Goal: Task Accomplishment & Management: Manage account settings

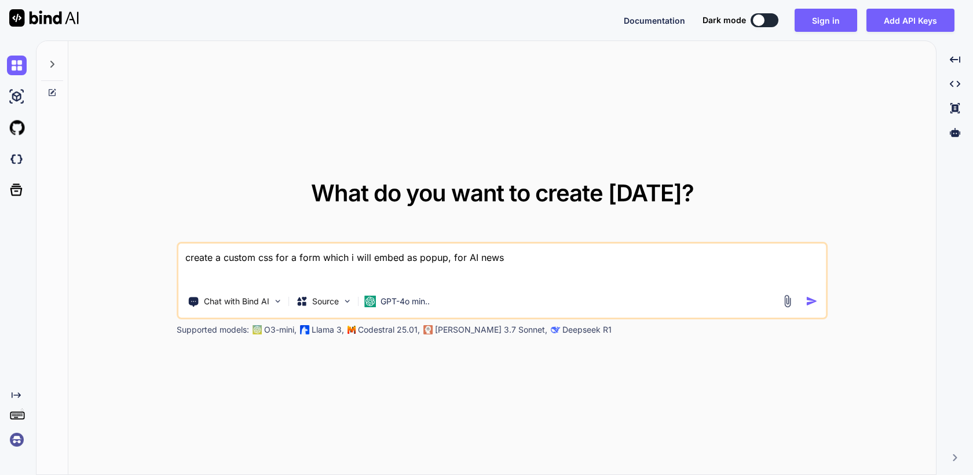
click at [14, 441] on img at bounding box center [17, 440] width 20 height 20
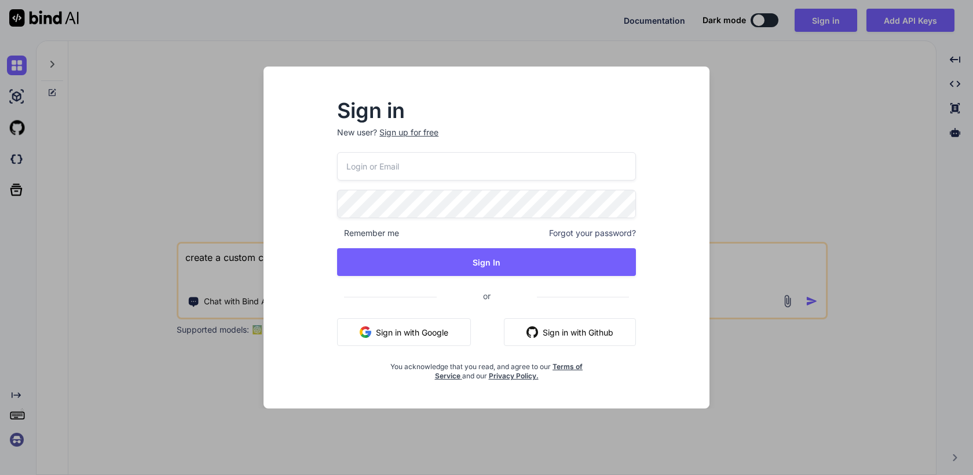
drag, startPoint x: 398, startPoint y: 338, endPoint x: 390, endPoint y: 331, distance: 9.9
click at [398, 338] on button "Sign in with Google" at bounding box center [404, 332] width 134 height 28
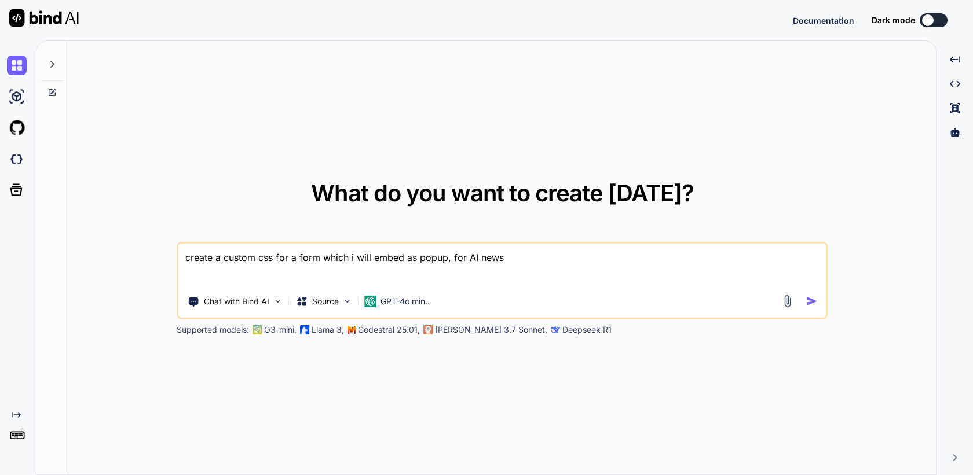
type textarea "x"
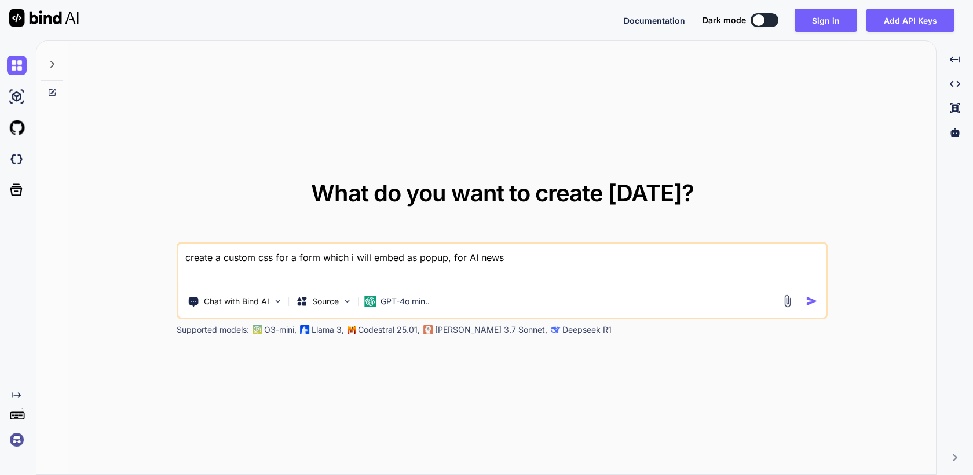
click at [23, 445] on img at bounding box center [17, 440] width 20 height 20
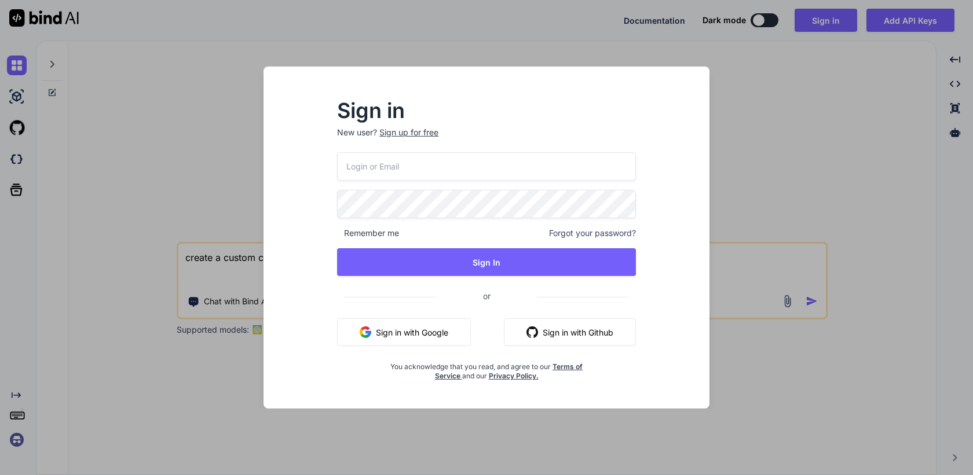
click at [421, 339] on button "Sign in with Google" at bounding box center [404, 332] width 134 height 28
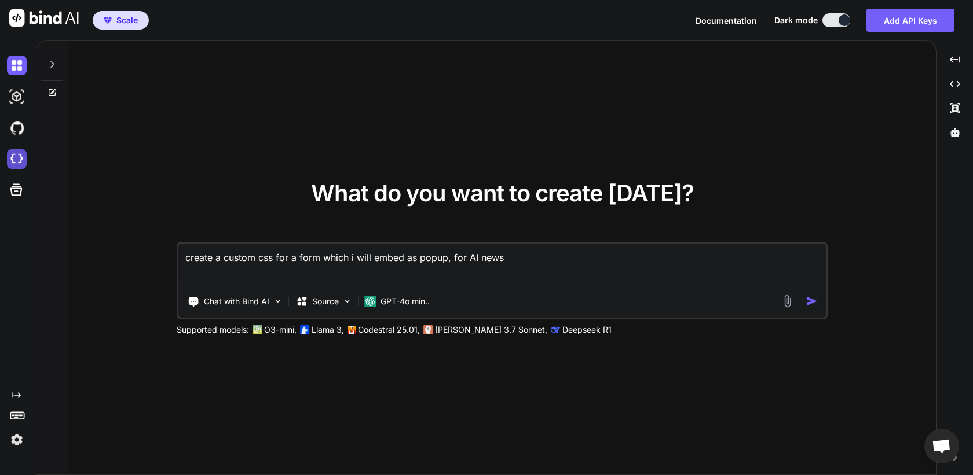
click at [17, 157] on img at bounding box center [17, 159] width 20 height 20
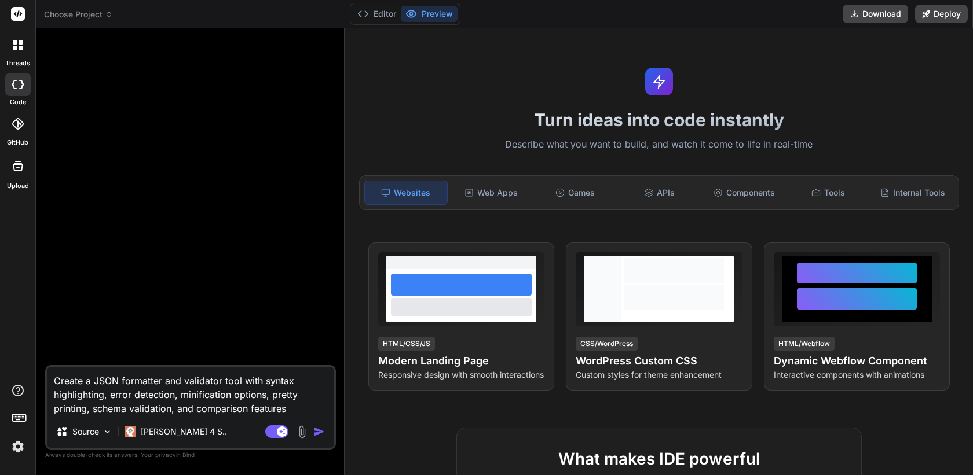
click at [191, 398] on textarea "Create a JSON formatter and validator tool with syntax highlighting, error dete…" at bounding box center [190, 391] width 287 height 49
type textarea "x"
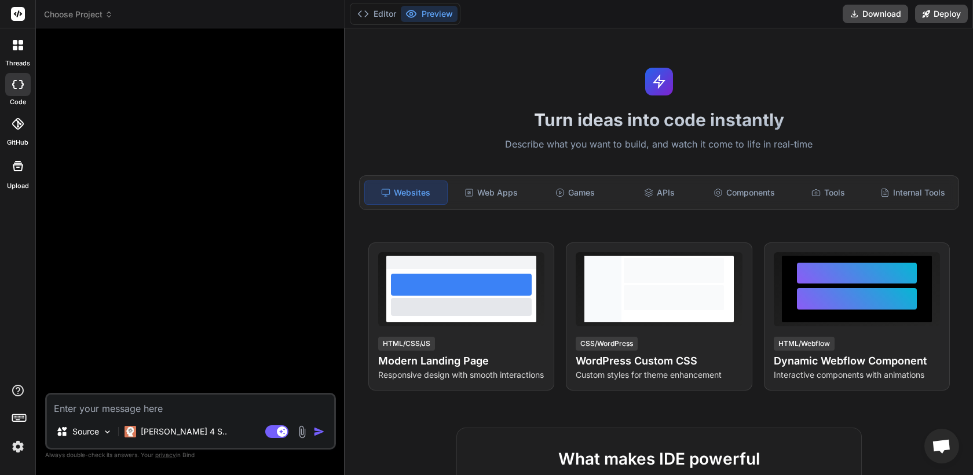
click at [278, 336] on div at bounding box center [191, 215] width 288 height 355
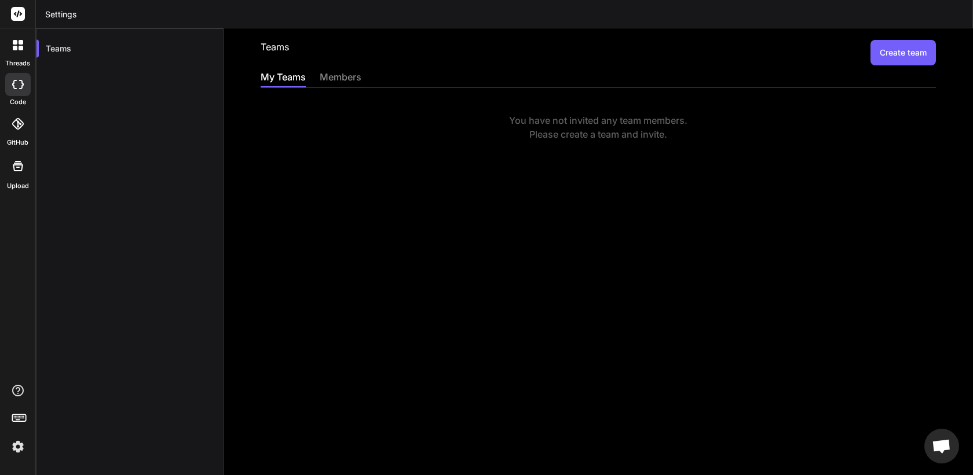
click at [900, 53] on button "Create team" at bounding box center [902, 52] width 65 height 25
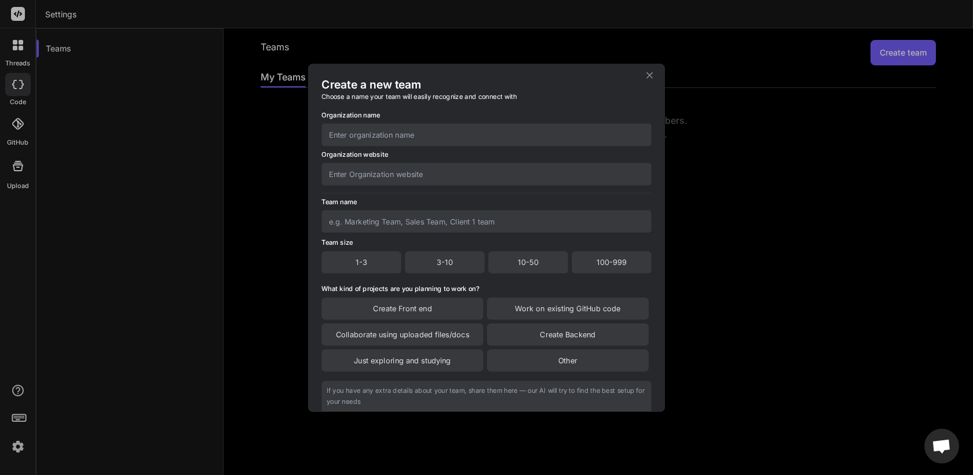
click at [445, 137] on input "text" at bounding box center [486, 134] width 330 height 23
type input "Bind AI"
click at [411, 181] on input "text" at bounding box center [486, 174] width 330 height 23
type input "[DOMAIN_NAME]"
click at [397, 215] on input "text" at bounding box center [486, 221] width 330 height 23
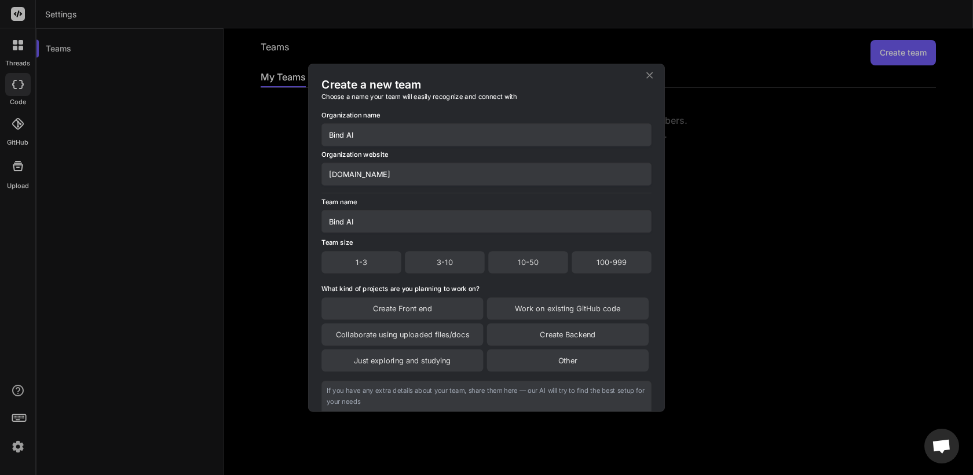
type input "Bind AI"
click at [430, 259] on div "3-10" at bounding box center [445, 262] width 80 height 22
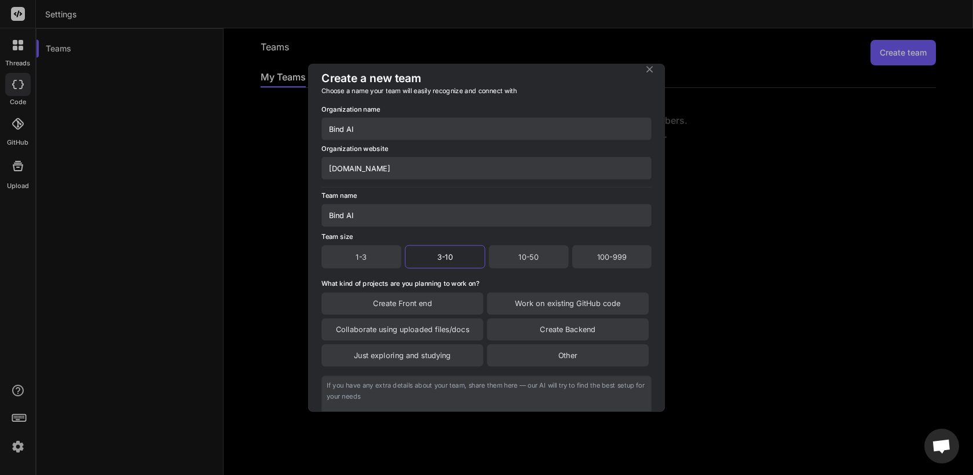
scroll to position [9, 0]
click at [442, 300] on div "Create Front end" at bounding box center [402, 302] width 162 height 22
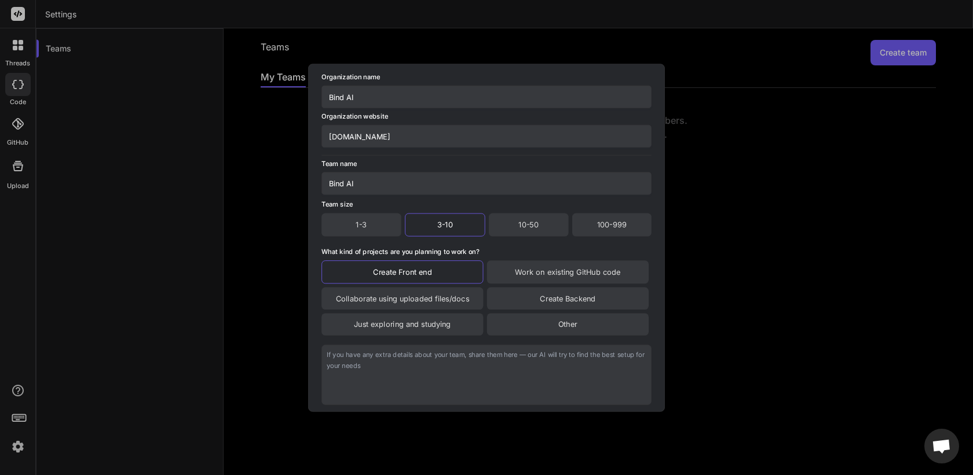
scroll to position [49, 0]
click at [540, 298] on div "Create Backend" at bounding box center [568, 297] width 162 height 22
click at [531, 271] on div "Work on existing GitHub code" at bounding box center [568, 270] width 162 height 23
click at [435, 399] on textarea at bounding box center [486, 374] width 330 height 60
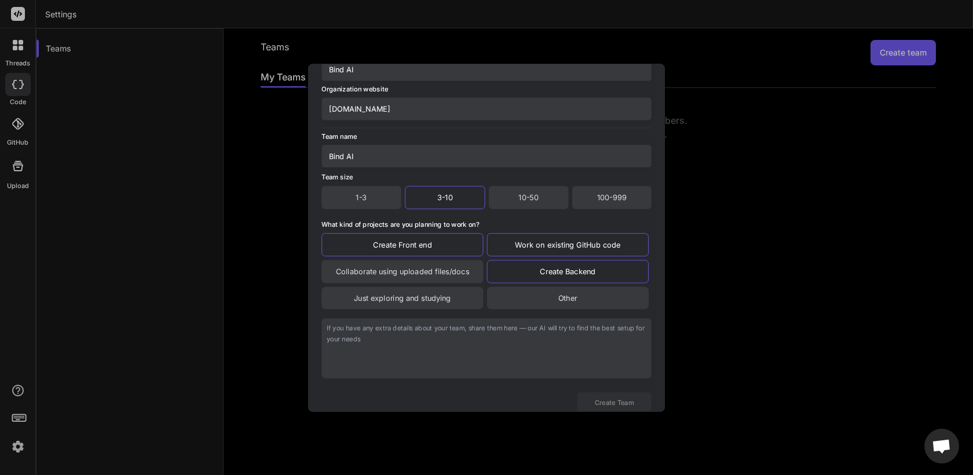
scroll to position [100, 0]
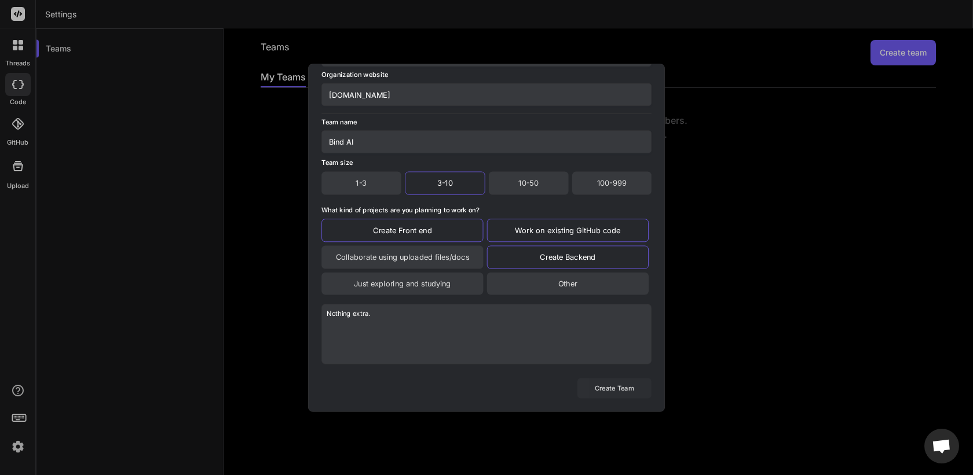
type textarea "Nothing extra."
click at [609, 390] on button "Create Team" at bounding box center [614, 388] width 74 height 20
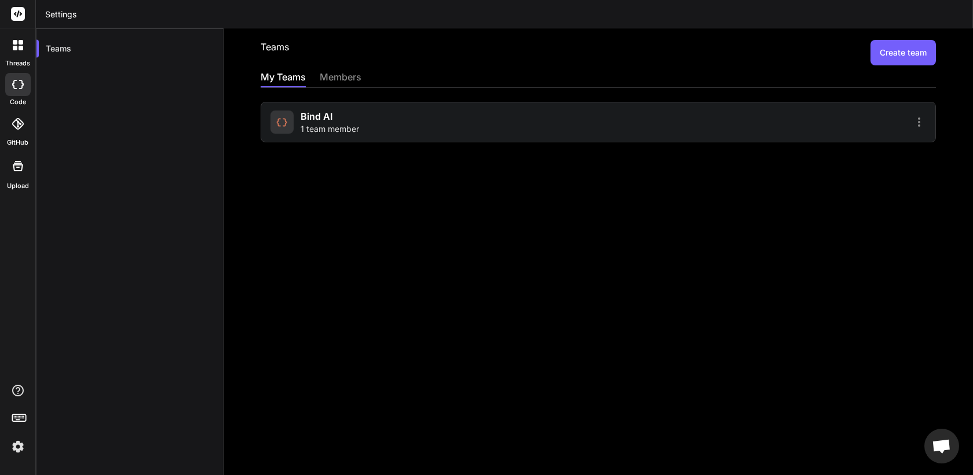
click at [325, 126] on span "1 team member" at bounding box center [329, 129] width 58 height 12
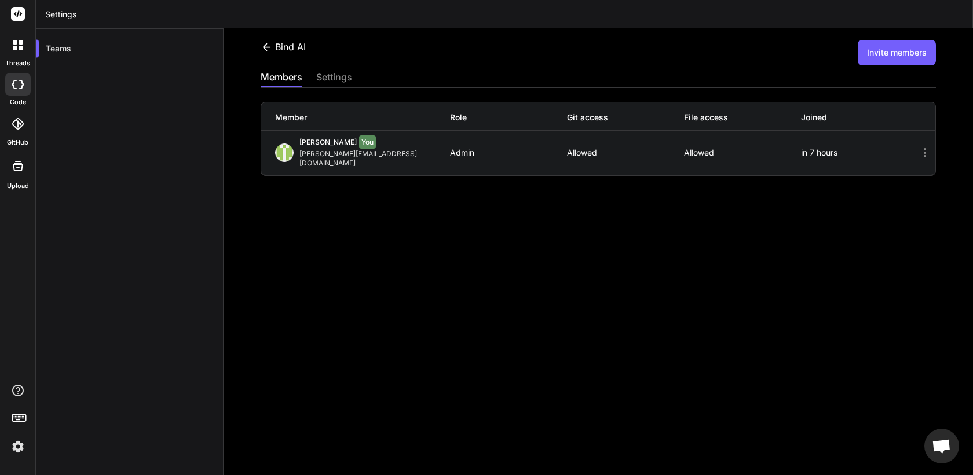
click at [883, 51] on button "Invite members" at bounding box center [896, 52] width 78 height 25
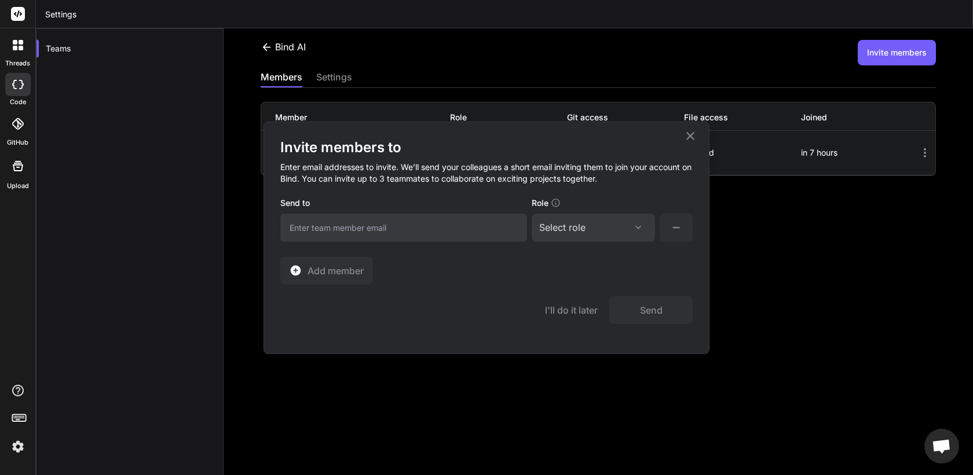
click at [445, 225] on input "email" at bounding box center [403, 228] width 247 height 28
click at [600, 232] on div "Select role" at bounding box center [593, 228] width 108 height 14
click at [445, 281] on div "Invite members to Enter email addresses to invite. We’ll send your colleagues a…" at bounding box center [486, 211] width 412 height 146
click at [420, 238] on input "email" at bounding box center [403, 228] width 247 height 28
type input "[PERSON_NAME][EMAIL_ADDRESS][DOMAIN_NAME]"
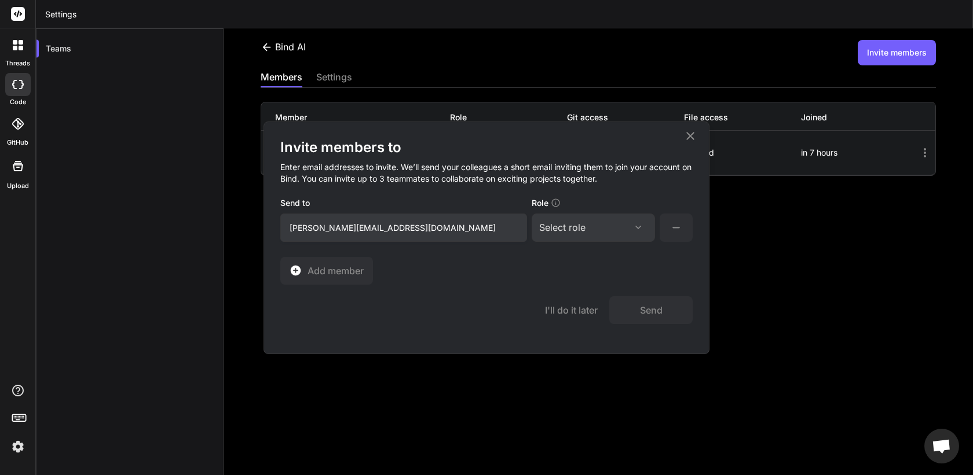
click at [651, 218] on div "Select role Assign Role Admin Collaborator Member" at bounding box center [592, 228] width 123 height 28
click at [624, 226] on div "Select role" at bounding box center [593, 228] width 108 height 14
click at [560, 305] on div "Collaborator" at bounding box center [577, 305] width 46 height 12
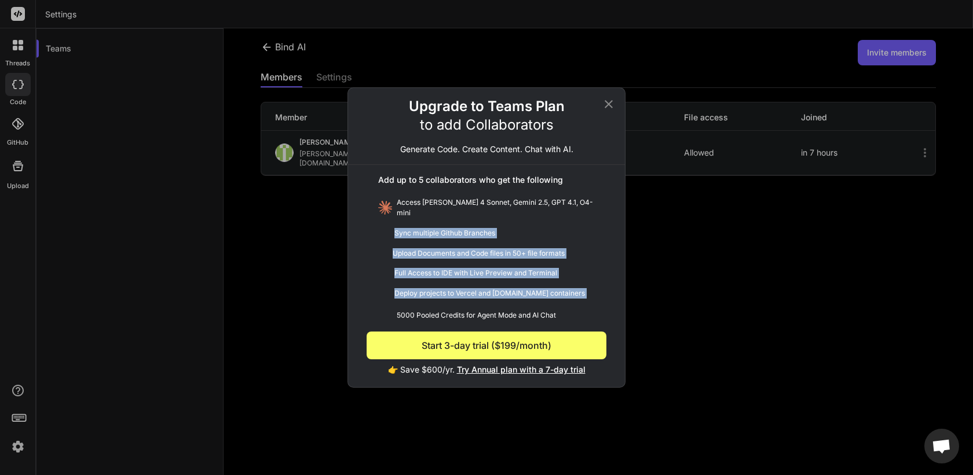
drag, startPoint x: 385, startPoint y: 221, endPoint x: 385, endPoint y: 300, distance: 79.3
click at [385, 300] on div "Add up to 5 collaborators who get the following Access [PERSON_NAME] 4 Sonnet, …" at bounding box center [486, 270] width 277 height 211
click at [461, 299] on div "Deploy projects to Vercel and [DOMAIN_NAME] containers" at bounding box center [486, 293] width 240 height 21
drag, startPoint x: 398, startPoint y: 205, endPoint x: 430, endPoint y: 310, distance: 109.5
click at [430, 310] on div "Add up to 5 collaborators who get the following Access [PERSON_NAME] 4 Sonnet, …" at bounding box center [486, 270] width 277 height 211
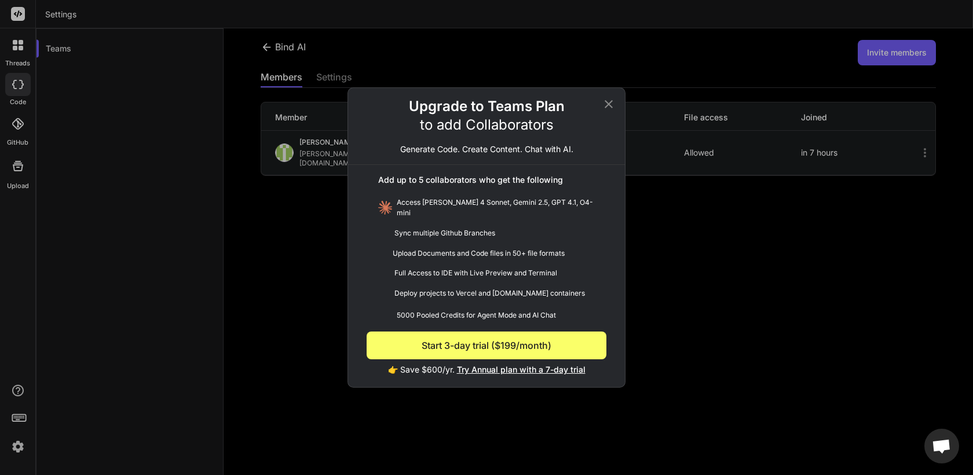
click at [496, 366] on span "Try Annual plan with a 7-day trial" at bounding box center [521, 370] width 129 height 10
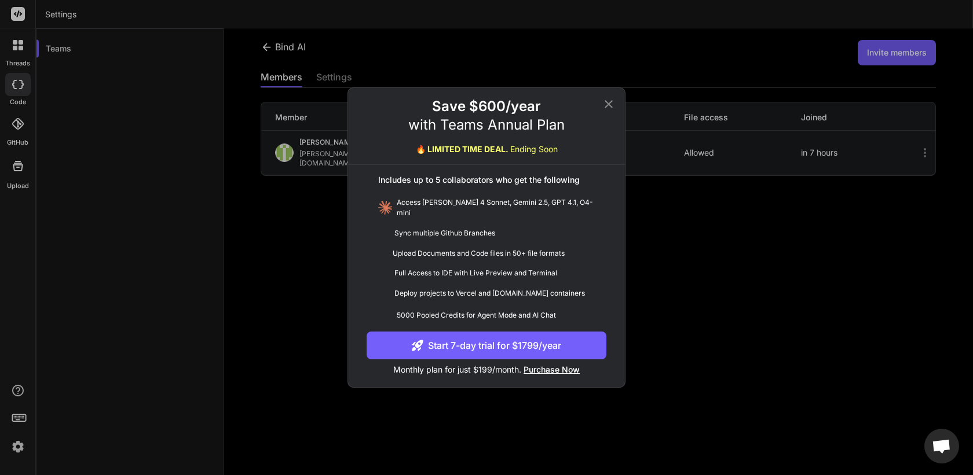
click at [543, 369] on span "Purchase Now" at bounding box center [551, 370] width 56 height 10
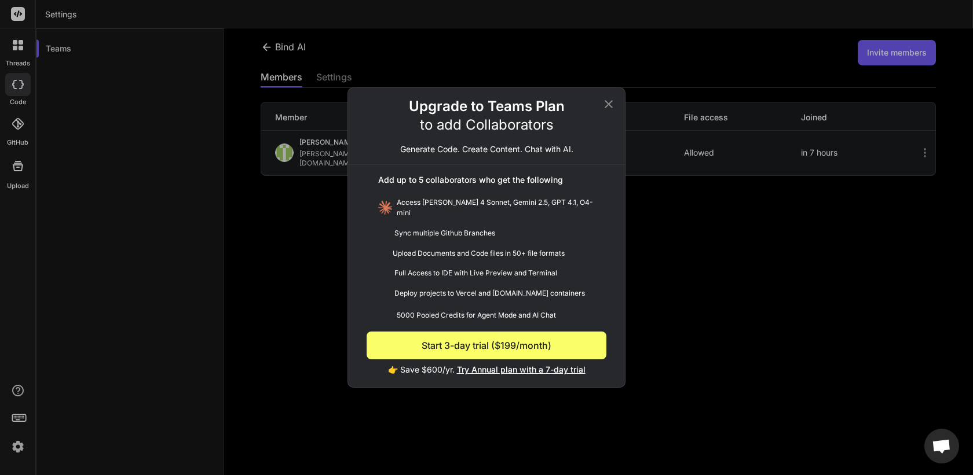
click at [611, 107] on icon at bounding box center [609, 104] width 14 height 14
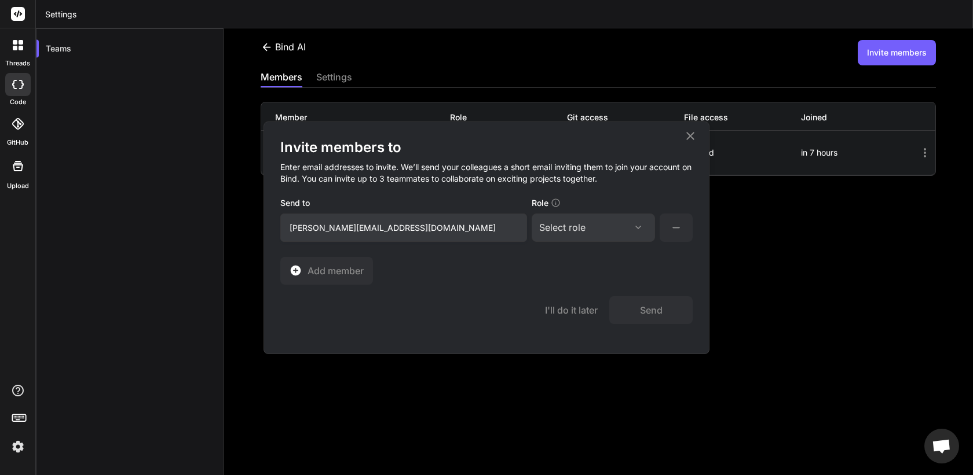
click at [586, 230] on div "Select role" at bounding box center [593, 228] width 108 height 14
click at [577, 323] on div "Member" at bounding box center [572, 326] width 32 height 12
click at [311, 269] on span "Add member" at bounding box center [335, 271] width 56 height 14
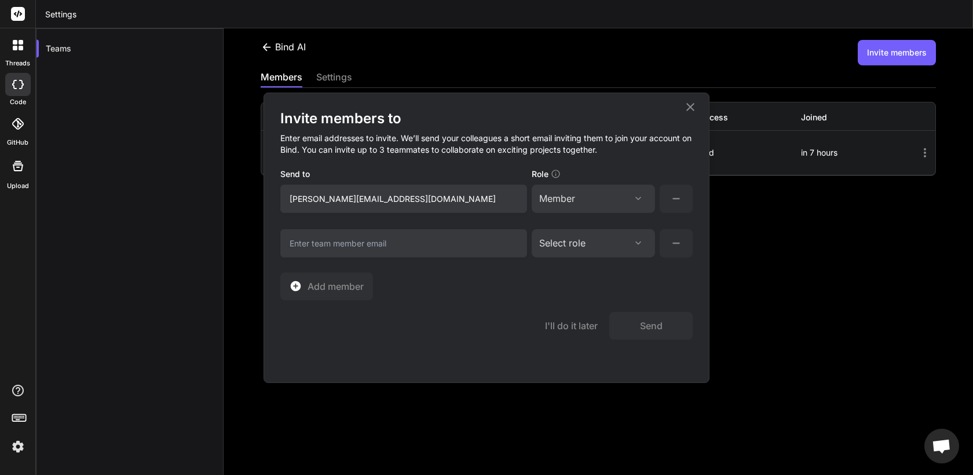
click at [364, 236] on input "email" at bounding box center [403, 243] width 247 height 28
type input "[PERSON_NAME][EMAIL_ADDRESS][DOMAIN_NAME]"
click at [580, 245] on div "Select role" at bounding box center [562, 243] width 46 height 14
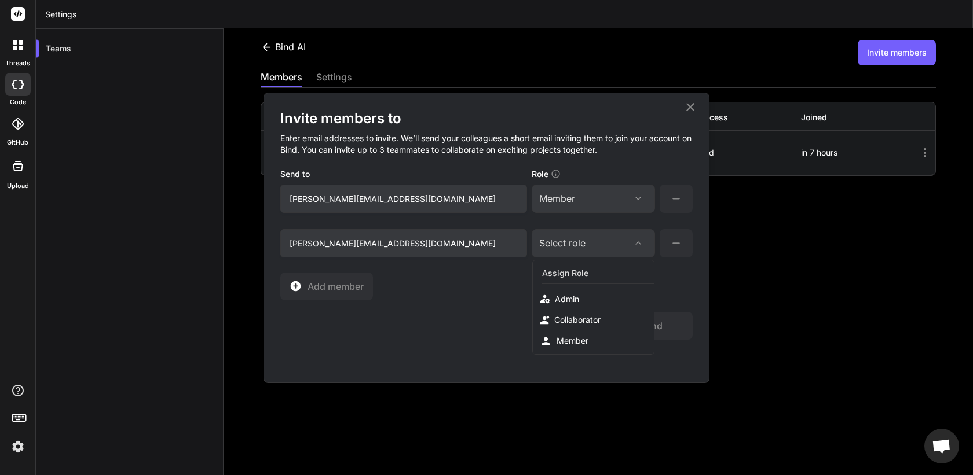
click at [566, 343] on div "Member" at bounding box center [572, 341] width 32 height 12
click at [346, 292] on span "Add member" at bounding box center [335, 287] width 56 height 14
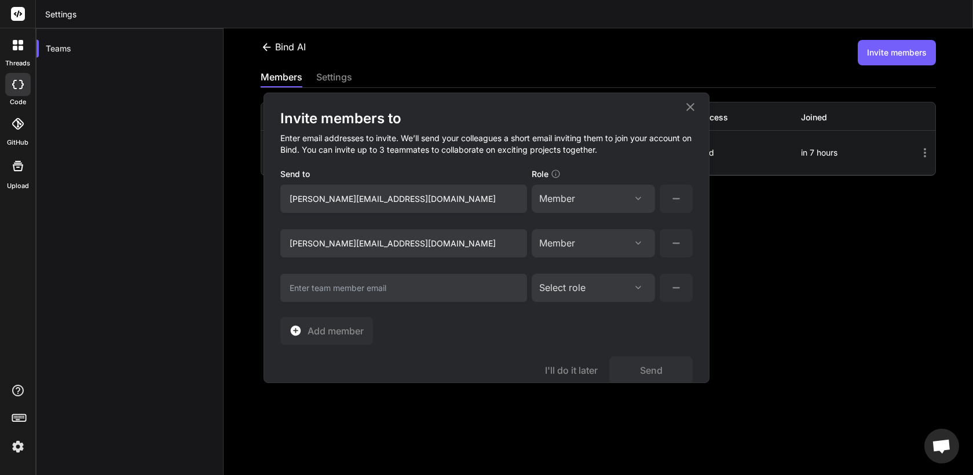
click at [360, 258] on input "email" at bounding box center [403, 243] width 247 height 28
type input "[PERSON_NAME][EMAIL_ADDRESS][DOMAIN_NAME]"
click at [591, 206] on div "Select role" at bounding box center [593, 199] width 108 height 14
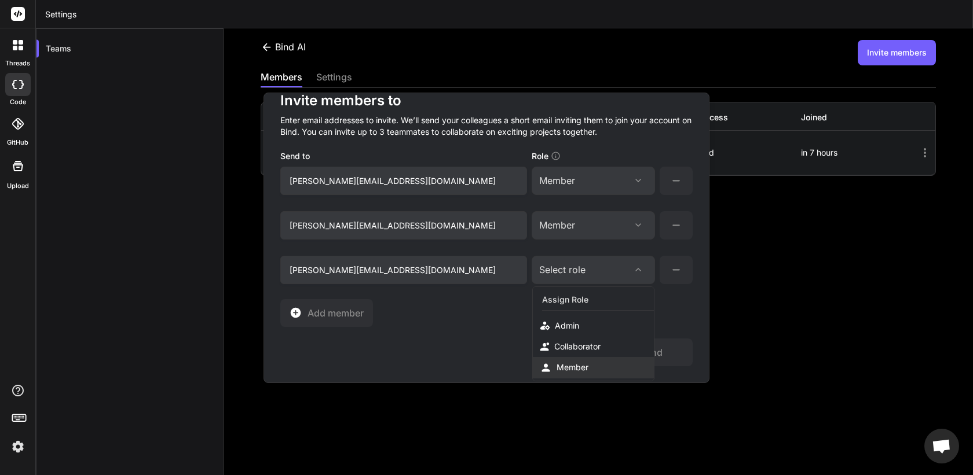
click at [573, 366] on div "Member" at bounding box center [572, 368] width 32 height 12
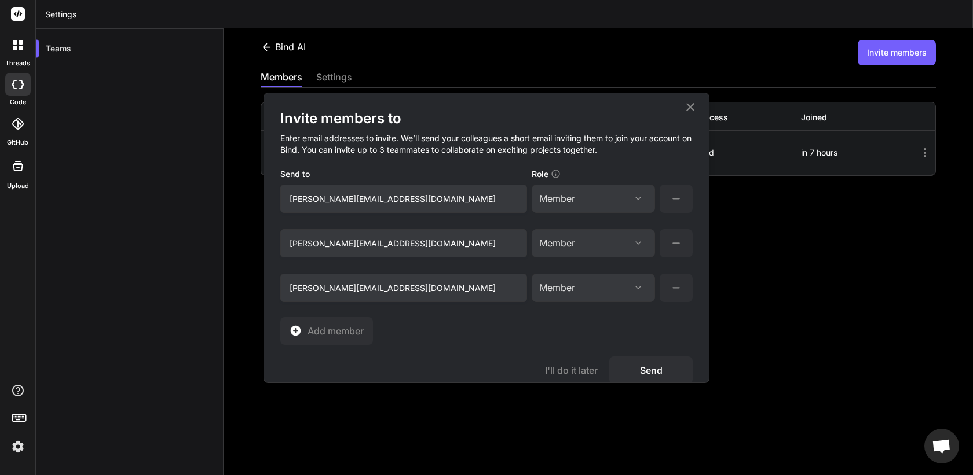
click at [649, 371] on button "Send" at bounding box center [650, 371] width 83 height 28
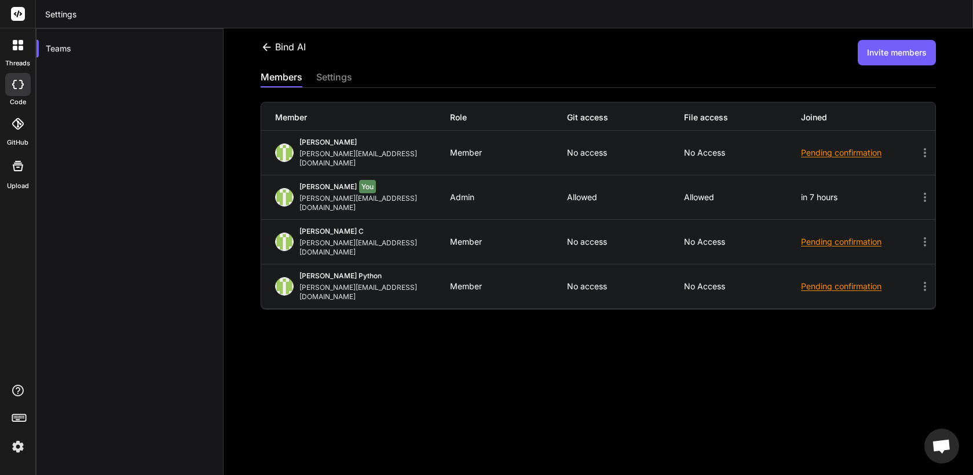
click at [905, 54] on button "Invite members" at bounding box center [896, 52] width 78 height 25
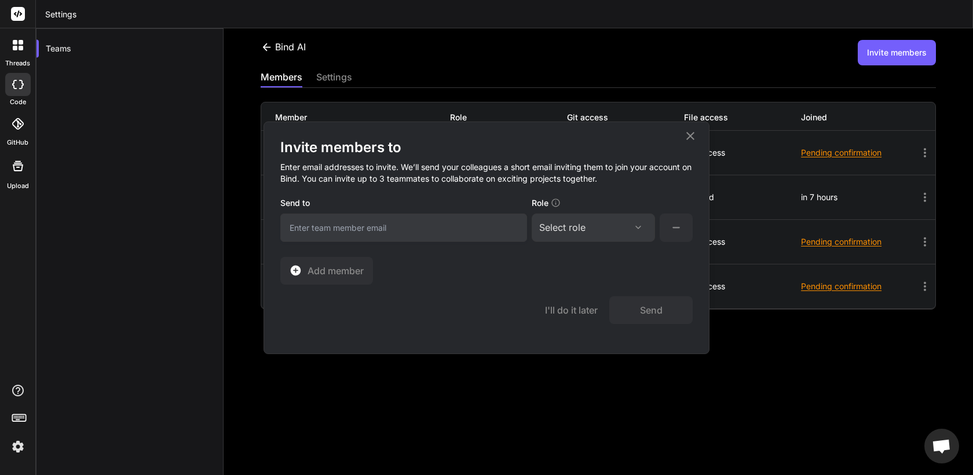
click at [380, 228] on input "email" at bounding box center [403, 228] width 247 height 28
type input "[EMAIL_ADDRESS][DOMAIN_NAME]"
click at [591, 219] on div "Select role Assign Role Admin Collaborator Member" at bounding box center [592, 228] width 123 height 28
click at [593, 236] on div "Select role Assign Role Admin Collaborator Member" at bounding box center [592, 228] width 123 height 28
click at [592, 232] on div "Select role" at bounding box center [593, 228] width 108 height 14
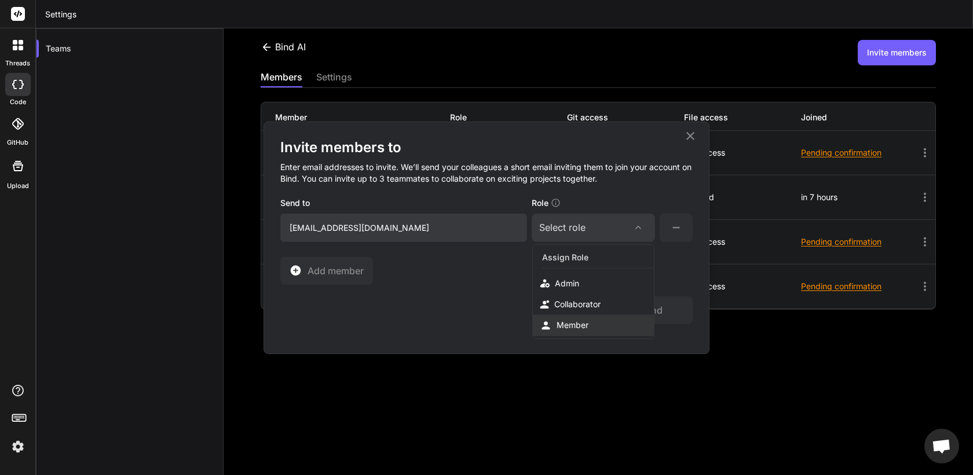
click at [565, 321] on div "Member" at bounding box center [572, 326] width 32 height 12
click at [652, 313] on button "Send" at bounding box center [650, 310] width 83 height 28
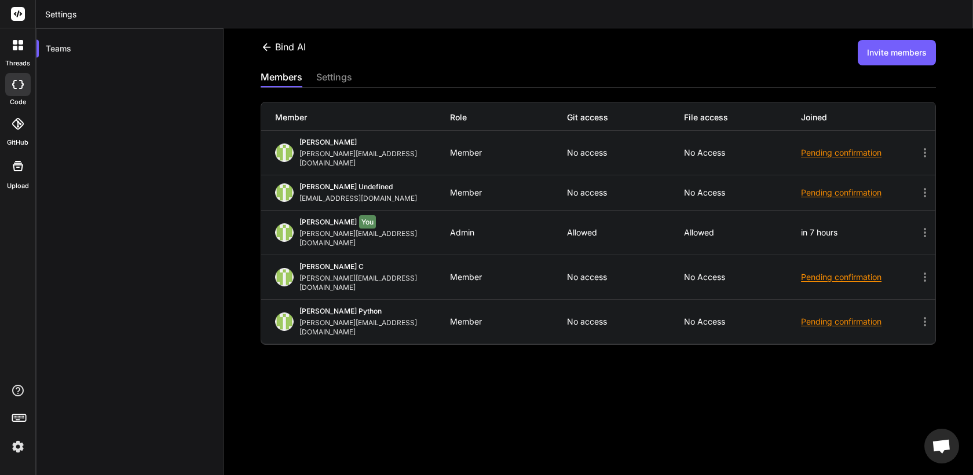
click at [904, 52] on button "Invite members" at bounding box center [896, 52] width 78 height 25
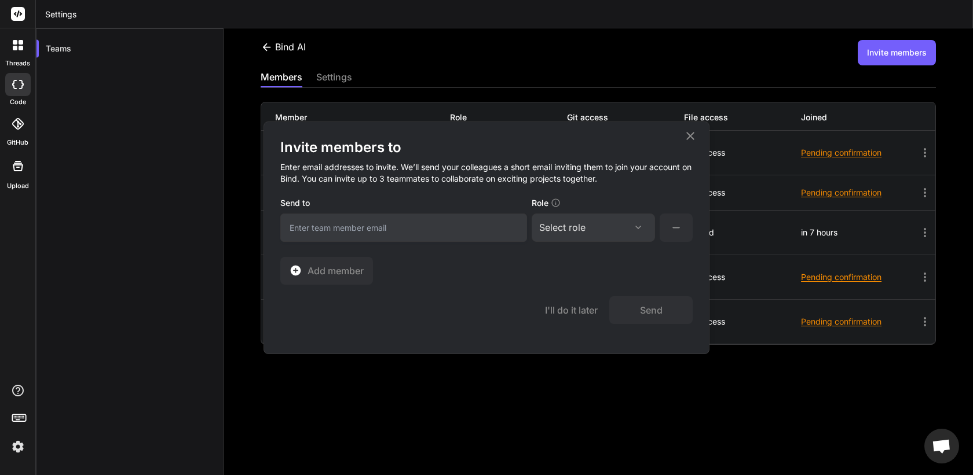
click at [457, 212] on div "Send to" at bounding box center [403, 219] width 247 height 45
click at [448, 225] on input "email" at bounding box center [403, 228] width 247 height 28
type input "[PERSON_NAME][EMAIL_ADDRESS][DOMAIN_NAME]"
click at [600, 229] on div "Select role" at bounding box center [593, 228] width 108 height 14
click at [564, 329] on div "Member" at bounding box center [572, 326] width 32 height 12
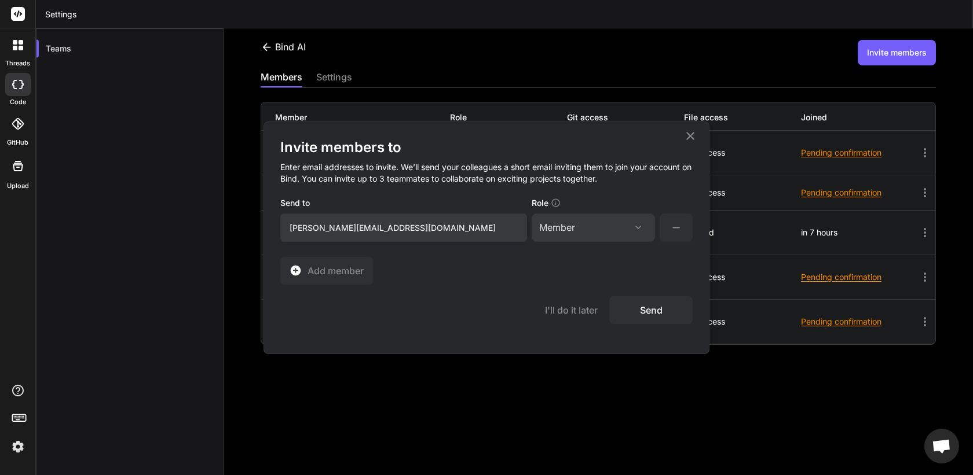
click at [652, 309] on button "Send" at bounding box center [650, 310] width 83 height 28
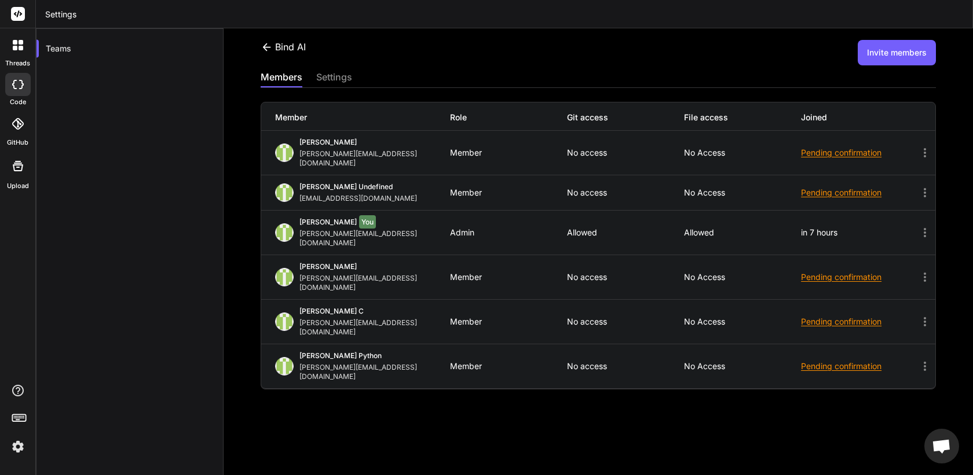
click at [868, 54] on button "Invite members" at bounding box center [896, 52] width 78 height 25
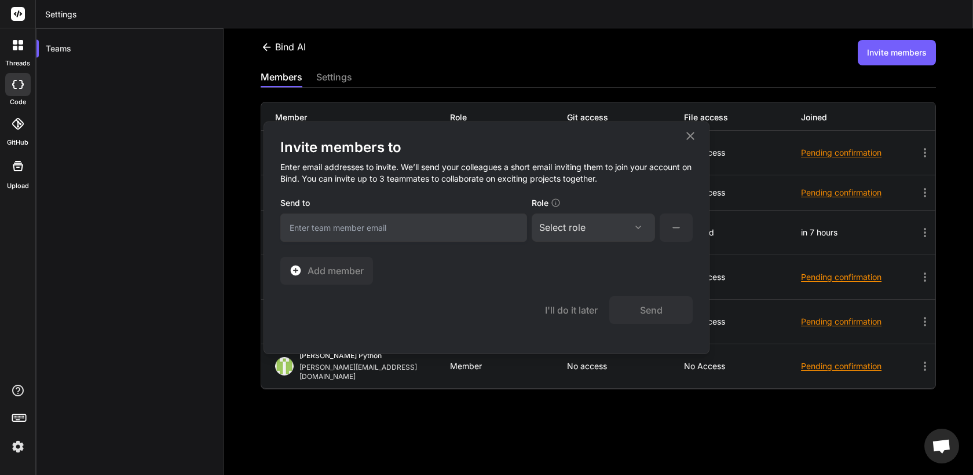
click at [464, 226] on input "email" at bounding box center [403, 228] width 247 height 28
type input "[EMAIL_ADDRESS][DOMAIN_NAME]"
click at [624, 225] on div "Select role" at bounding box center [593, 228] width 108 height 14
click at [569, 329] on div "Member" at bounding box center [572, 326] width 32 height 12
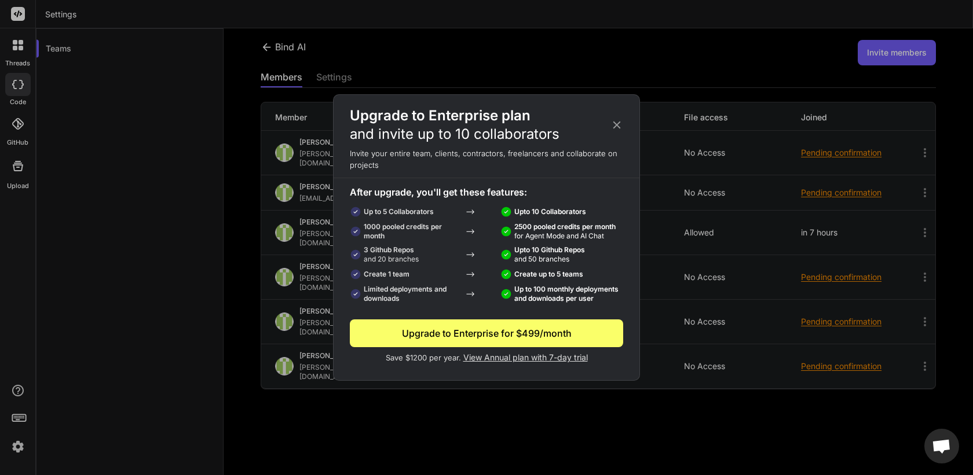
click at [250, 304] on div "Upgrade to Enterprise plan and invite up to 10 collaborators Invite your entire…" at bounding box center [486, 237] width 973 height 475
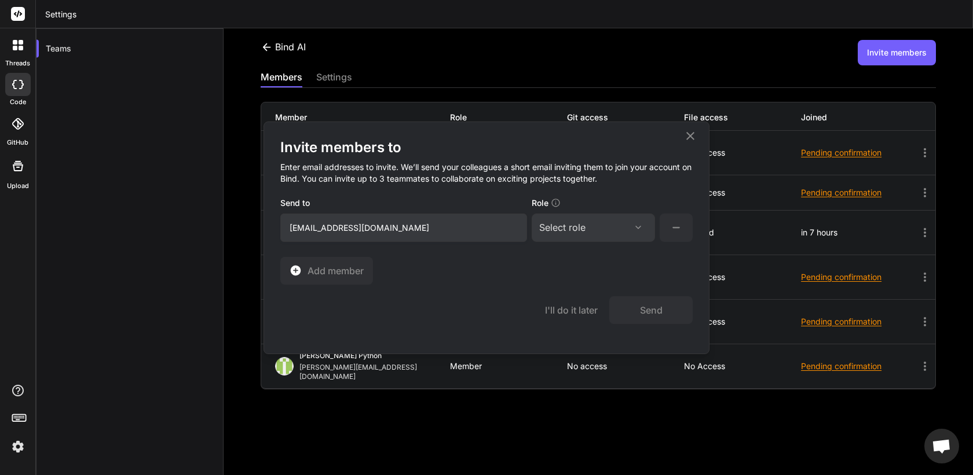
click at [688, 141] on icon at bounding box center [690, 136] width 14 height 14
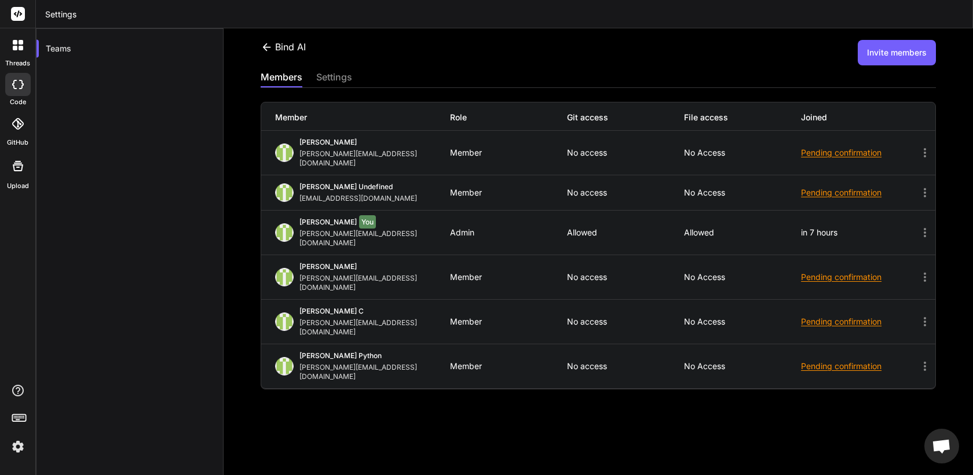
click at [924, 186] on icon at bounding box center [925, 193] width 14 height 14
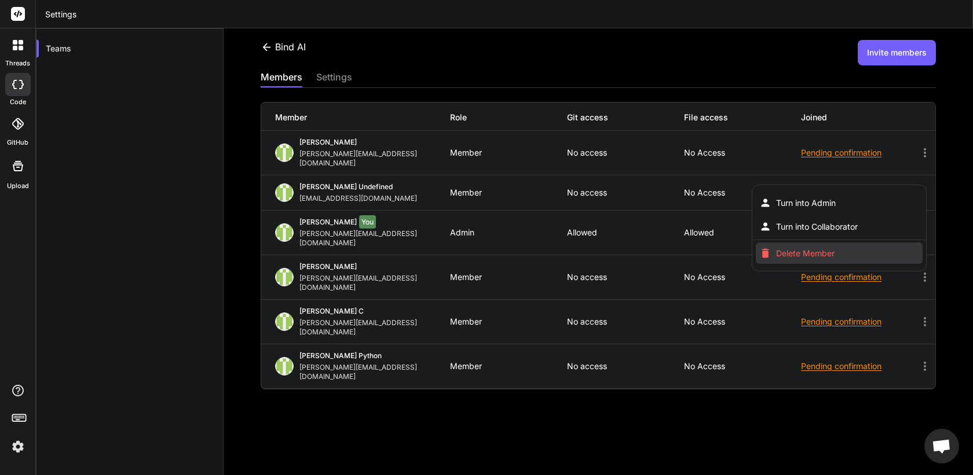
click at [820, 248] on span "Delete Member" at bounding box center [805, 254] width 58 height 12
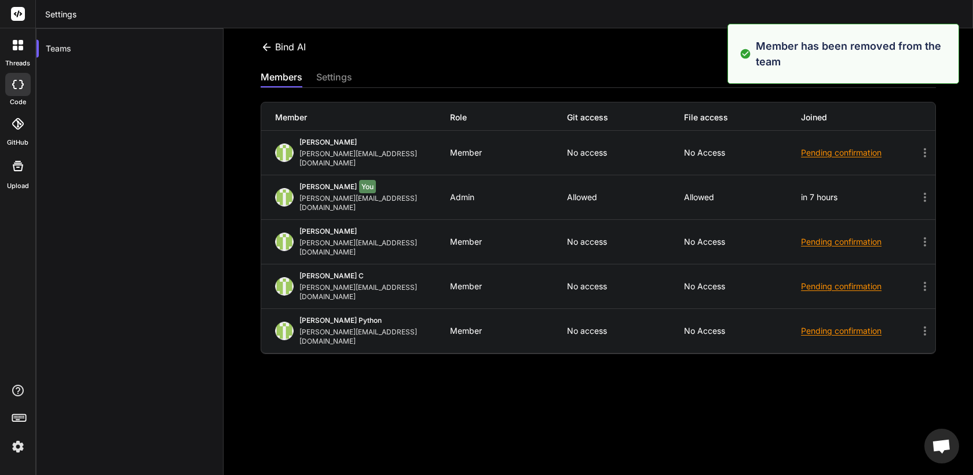
click at [663, 57] on div "Bind AI Invite members" at bounding box center [598, 52] width 675 height 25
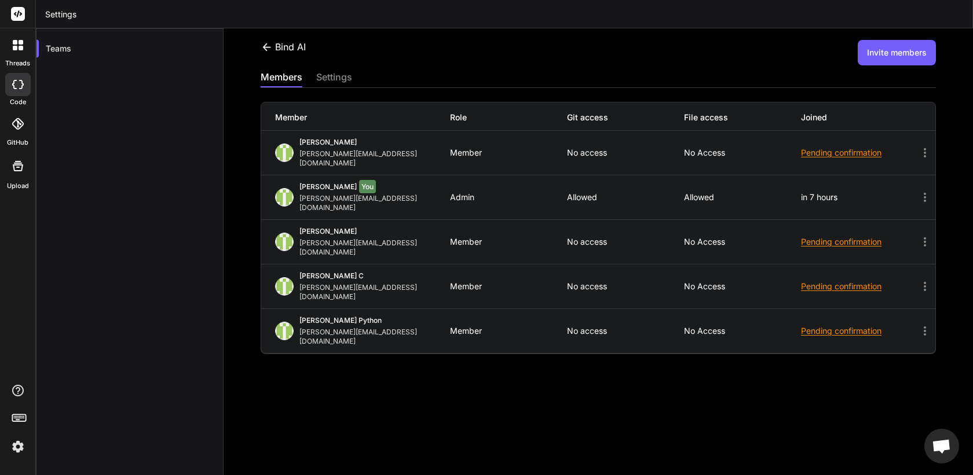
click at [887, 53] on button "Invite members" at bounding box center [896, 52] width 78 height 25
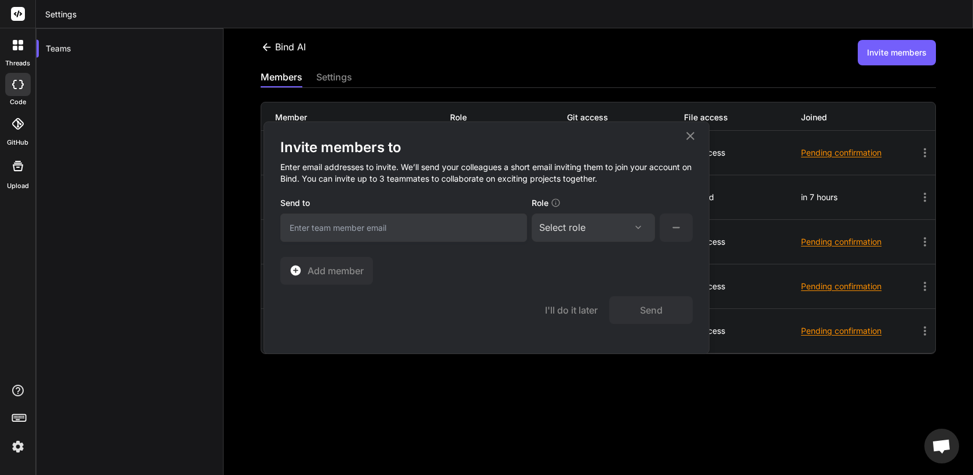
click at [497, 217] on input "email" at bounding box center [403, 228] width 247 height 28
type input "[EMAIL_ADDRESS][DOMAIN_NAME]"
click at [626, 242] on div "Send to [PERSON_NAME][EMAIL_ADDRESS][DOMAIN_NAME] Role Select role Assign Role …" at bounding box center [486, 219] width 412 height 47
click at [616, 231] on div "Select role" at bounding box center [593, 228] width 108 height 14
click at [560, 335] on div "Member" at bounding box center [593, 325] width 121 height 21
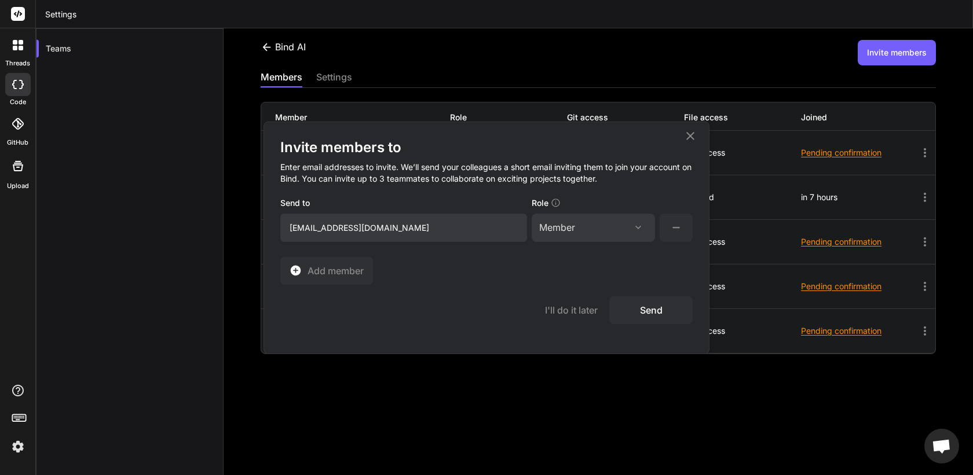
click at [656, 309] on button "Send" at bounding box center [650, 310] width 83 height 28
